Goal: Information Seeking & Learning: Learn about a topic

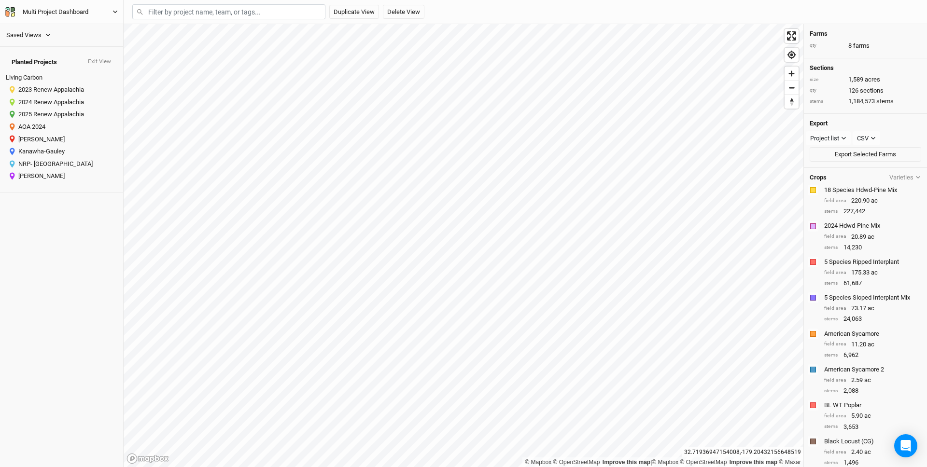
click at [75, 13] on div "Multi Project Dashboard" at bounding box center [56, 12] width 66 height 10
click at [65, 28] on button "Back" at bounding box center [80, 27] width 76 height 13
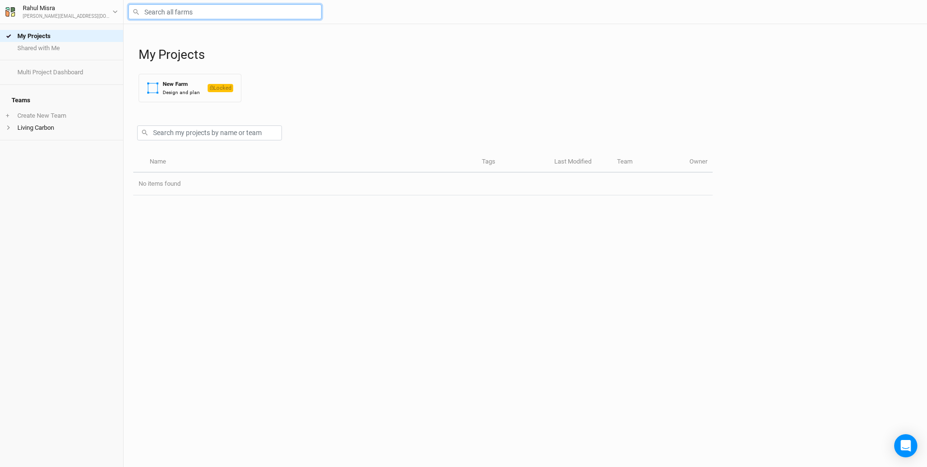
click at [215, 11] on input "text" at bounding box center [224, 11] width 193 height 15
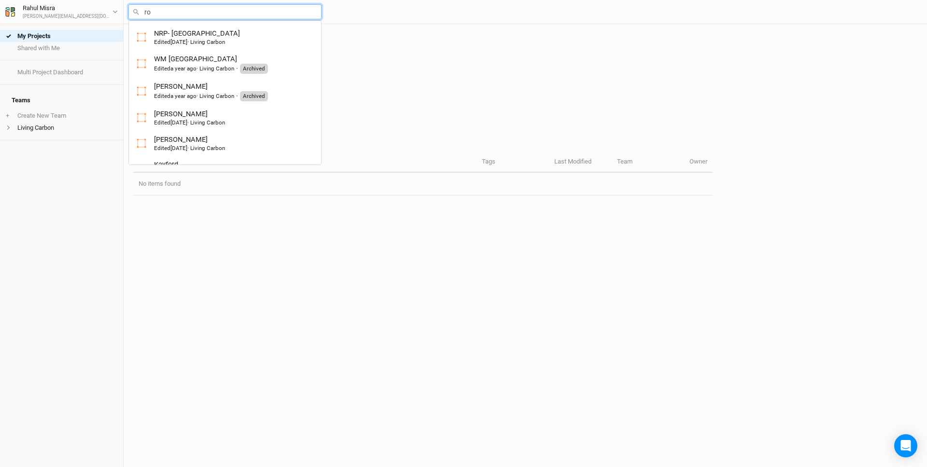
type input "rob"
type input "robindale"
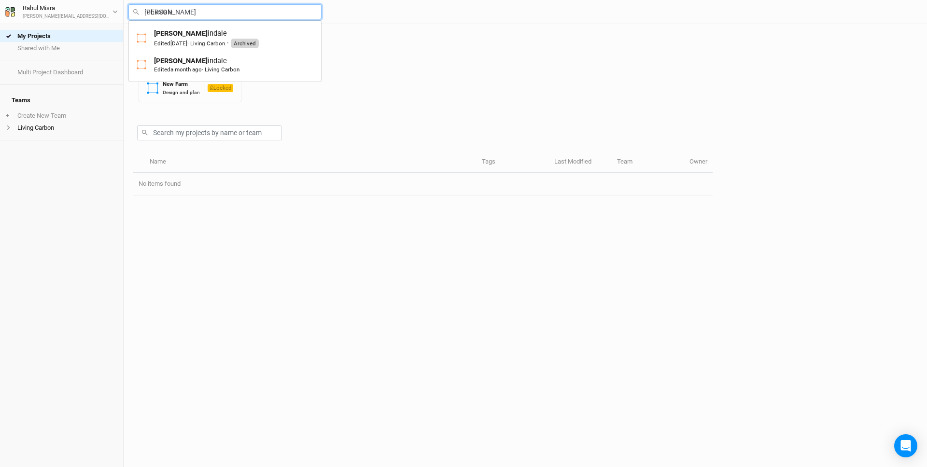
type input "robind"
click at [184, 73] on div "Edited a month ago · Living Carbon" at bounding box center [196, 70] width 85 height 8
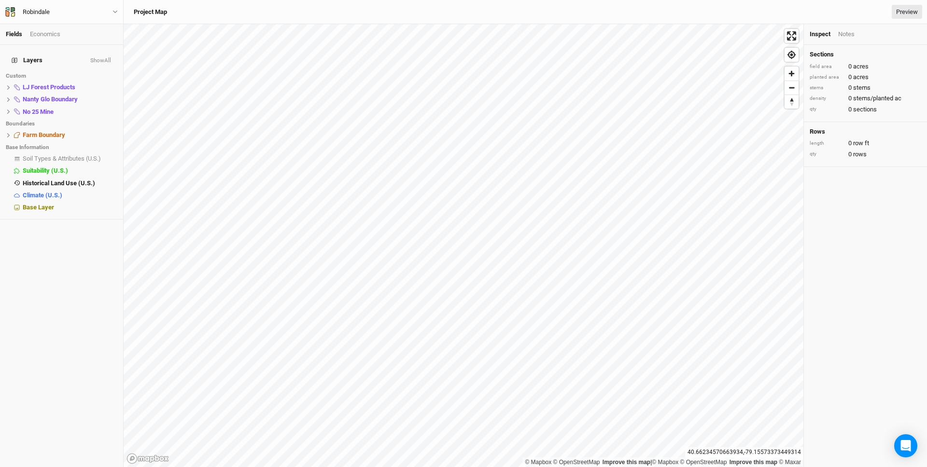
click at [743, 451] on div "40.66234570663934 , -79.15573373449314" at bounding box center [744, 453] width 118 height 10
click at [114, 8] on button "Robindale" at bounding box center [61, 12] width 113 height 11
click at [32, 362] on div "Layers Show All Custom LJ Forest Products hide Nanty Glo Boundary hide No 25 Mi…" at bounding box center [61, 256] width 123 height 423
click at [893, 235] on div "Sections field area 0 acres planted area 0 acres stems 0 stems density 0 stems/…" at bounding box center [865, 256] width 123 height 423
click at [906, 6] on link "Preview" at bounding box center [907, 12] width 30 height 14
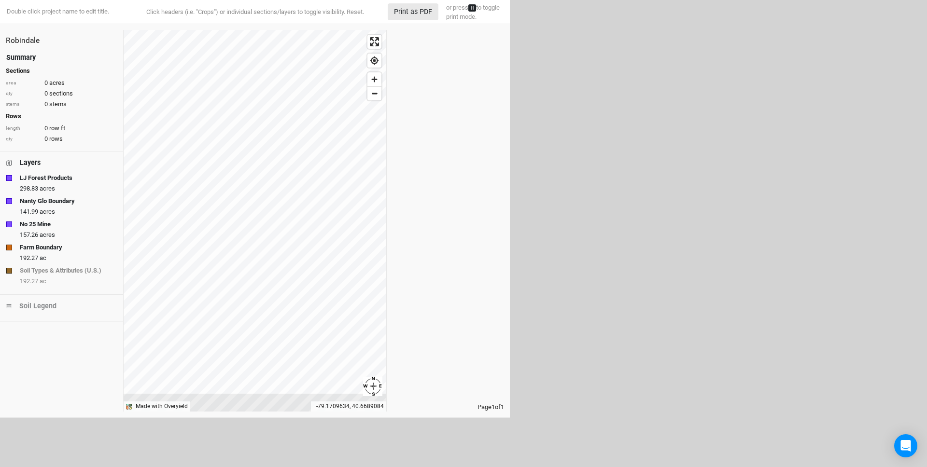
click at [11, 179] on div "button" at bounding box center [9, 178] width 6 height 6
click at [14, 177] on div "LJ Forest Products" at bounding box center [61, 178] width 111 height 10
click at [28, 160] on div "Layers" at bounding box center [30, 163] width 21 height 10
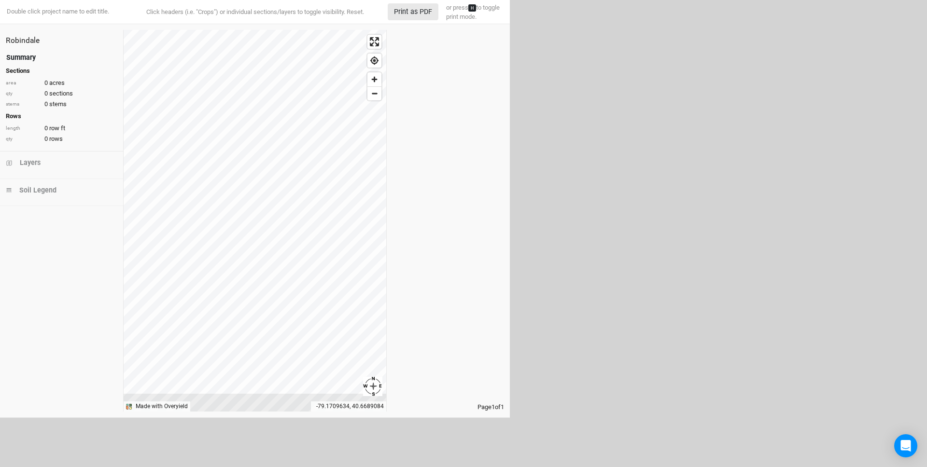
click at [14, 115] on h4 "Rows" at bounding box center [62, 117] width 112 height 8
click at [344, 403] on div "-79.1709634, 40.6689084" at bounding box center [348, 407] width 75 height 10
click at [339, 407] on div "-79.1709634, 40.6689084" at bounding box center [348, 407] width 75 height 10
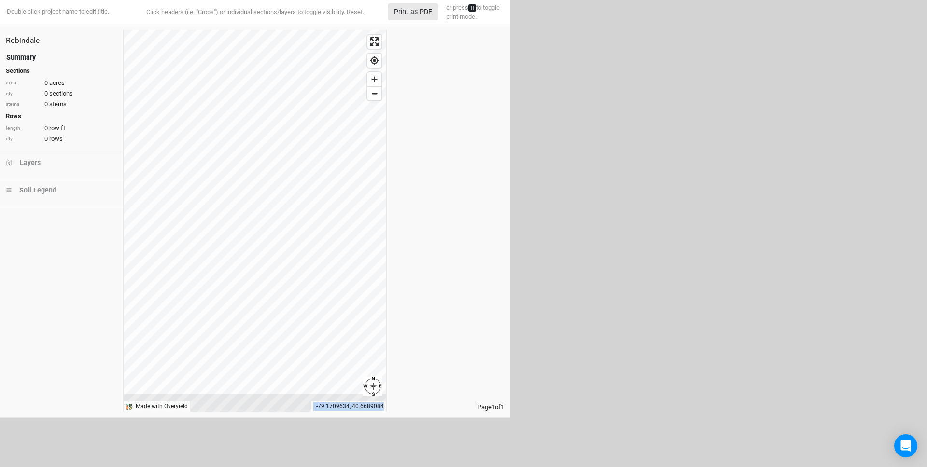
click at [339, 407] on div "-79.1709634, 40.6689084" at bounding box center [348, 407] width 75 height 10
click at [602, 95] on html "Double click project name to edit title. Click headers (i.e. "Crops") or indivi…" at bounding box center [463, 233] width 927 height 467
click at [21, 60] on div "Summary" at bounding box center [20, 58] width 29 height 10
click at [16, 91] on div "Layers" at bounding box center [61, 86] width 123 height 27
click at [36, 80] on div "Layers" at bounding box center [30, 85] width 21 height 10
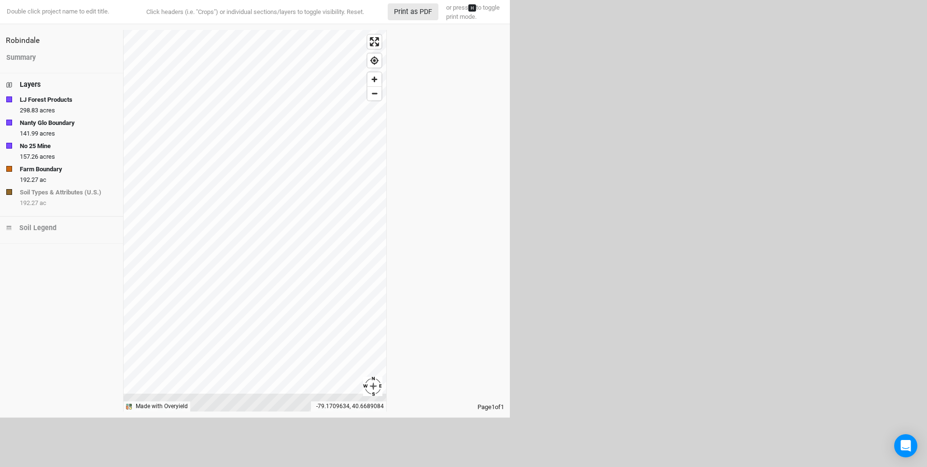
click at [674, 218] on html "Double click project name to edit title. Click headers (i.e. "Crops") or indivi…" at bounding box center [463, 233] width 927 height 467
click at [28, 191] on strong "Soil Types & Attributes (U.S.)" at bounding box center [61, 193] width 82 height 10
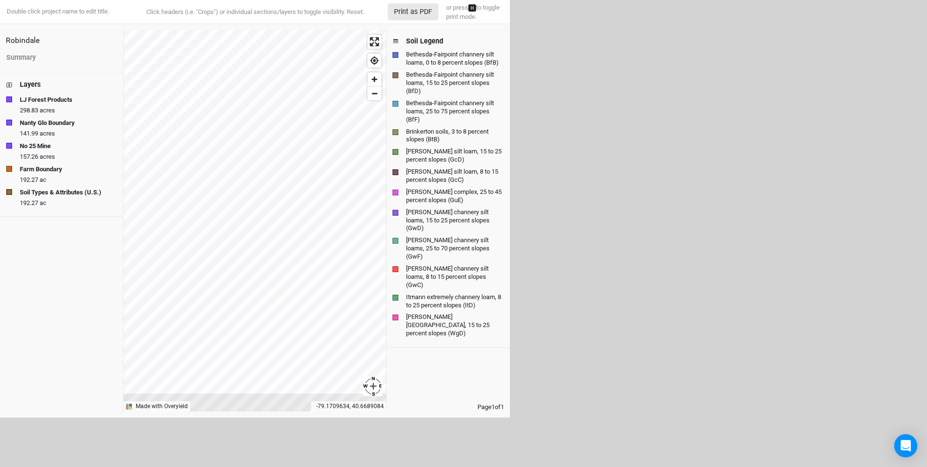
click at [10, 192] on div "button" at bounding box center [9, 192] width 6 height 6
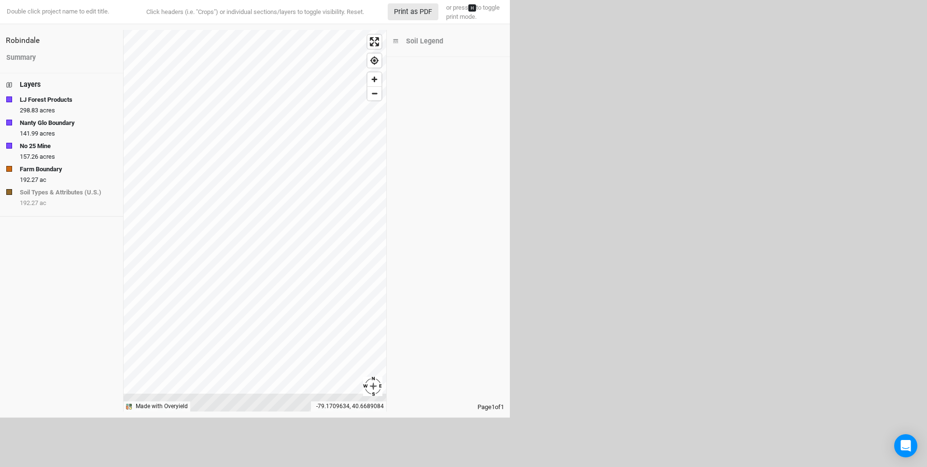
click at [10, 169] on div "button" at bounding box center [9, 169] width 6 height 6
click at [9, 144] on div "button" at bounding box center [9, 146] width 6 height 6
click at [11, 124] on div "button" at bounding box center [9, 123] width 6 height 6
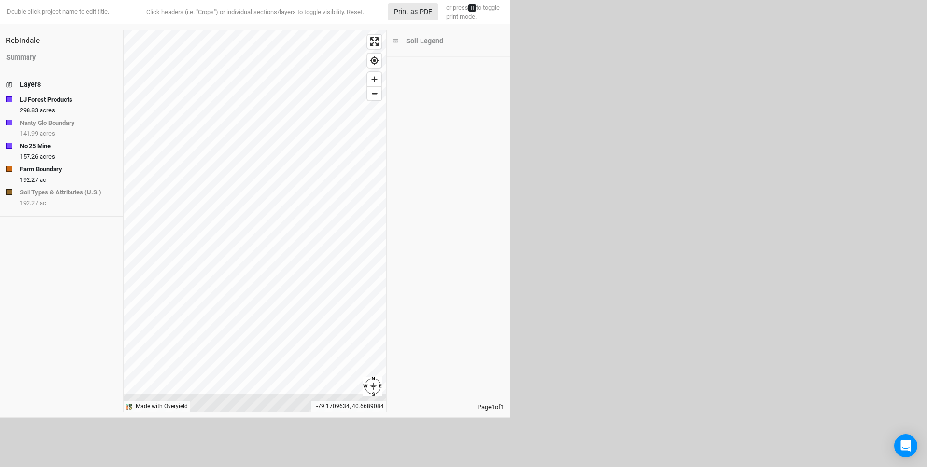
click at [11, 124] on div "button" at bounding box center [9, 123] width 6 height 6
click at [10, 101] on div "button" at bounding box center [9, 100] width 6 height 6
click at [11, 123] on div "button" at bounding box center [9, 123] width 6 height 6
click at [10, 144] on div "button" at bounding box center [9, 146] width 6 height 6
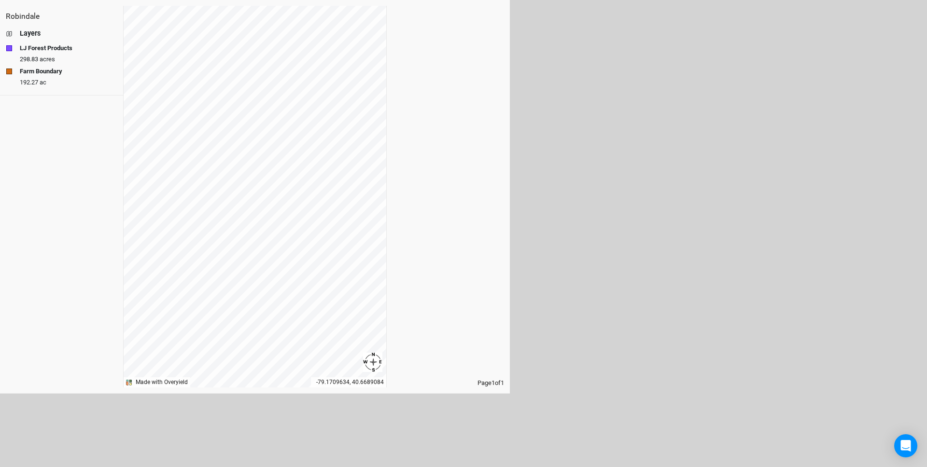
click at [718, 197] on html "Robindale Layers LJ Forest Products 298.83 acres Farm Boundary 192.27 ac © Mapb…" at bounding box center [463, 233] width 927 height 467
click at [636, 311] on html "Robindale Layers LJ Forest Products 298.83 acres Farm Boundary 192.27 ac © Mapb…" at bounding box center [463, 233] width 927 height 467
